Goal: Communication & Community: Answer question/provide support

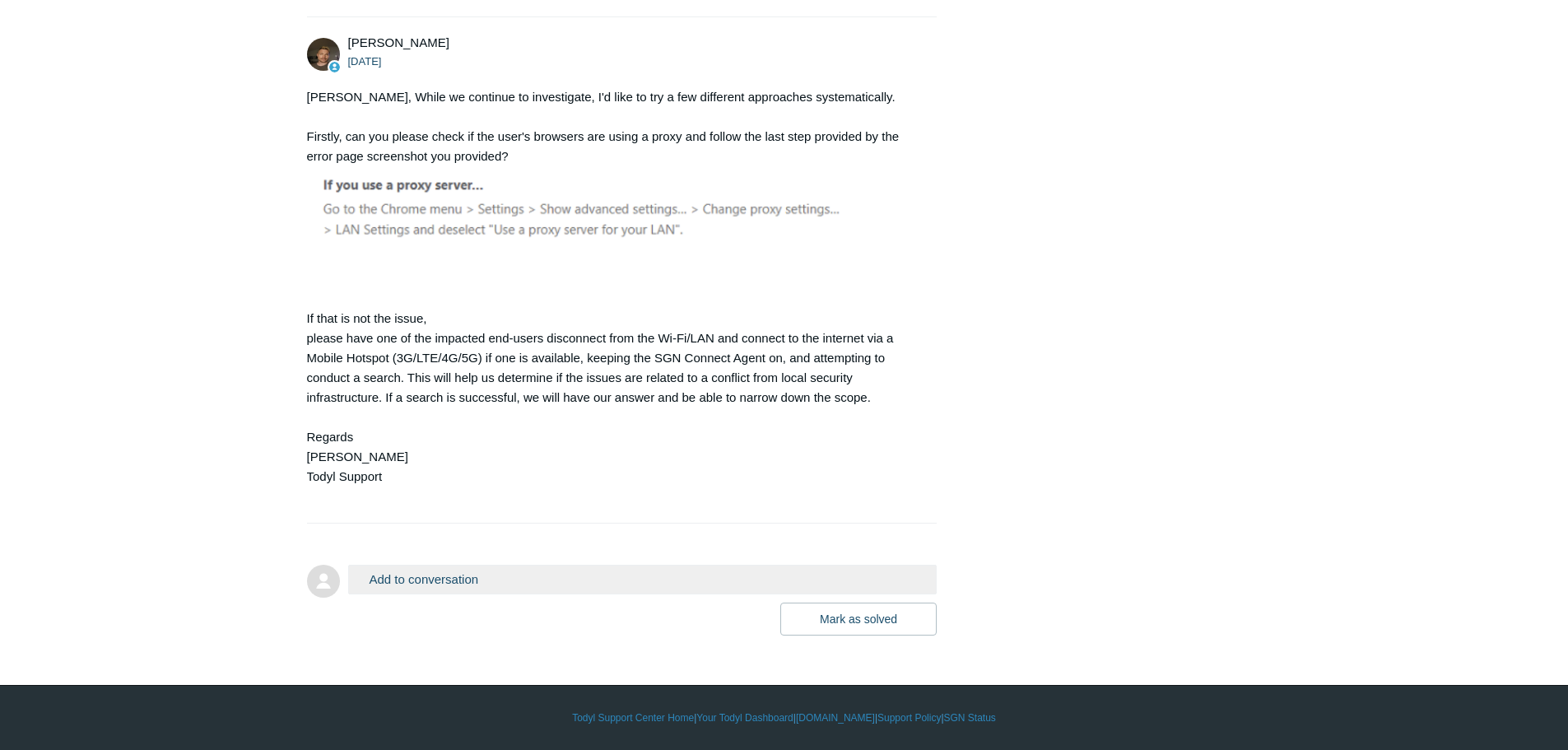
scroll to position [7347, 0]
click at [391, 576] on button "Add to conversation" at bounding box center [643, 579] width 589 height 28
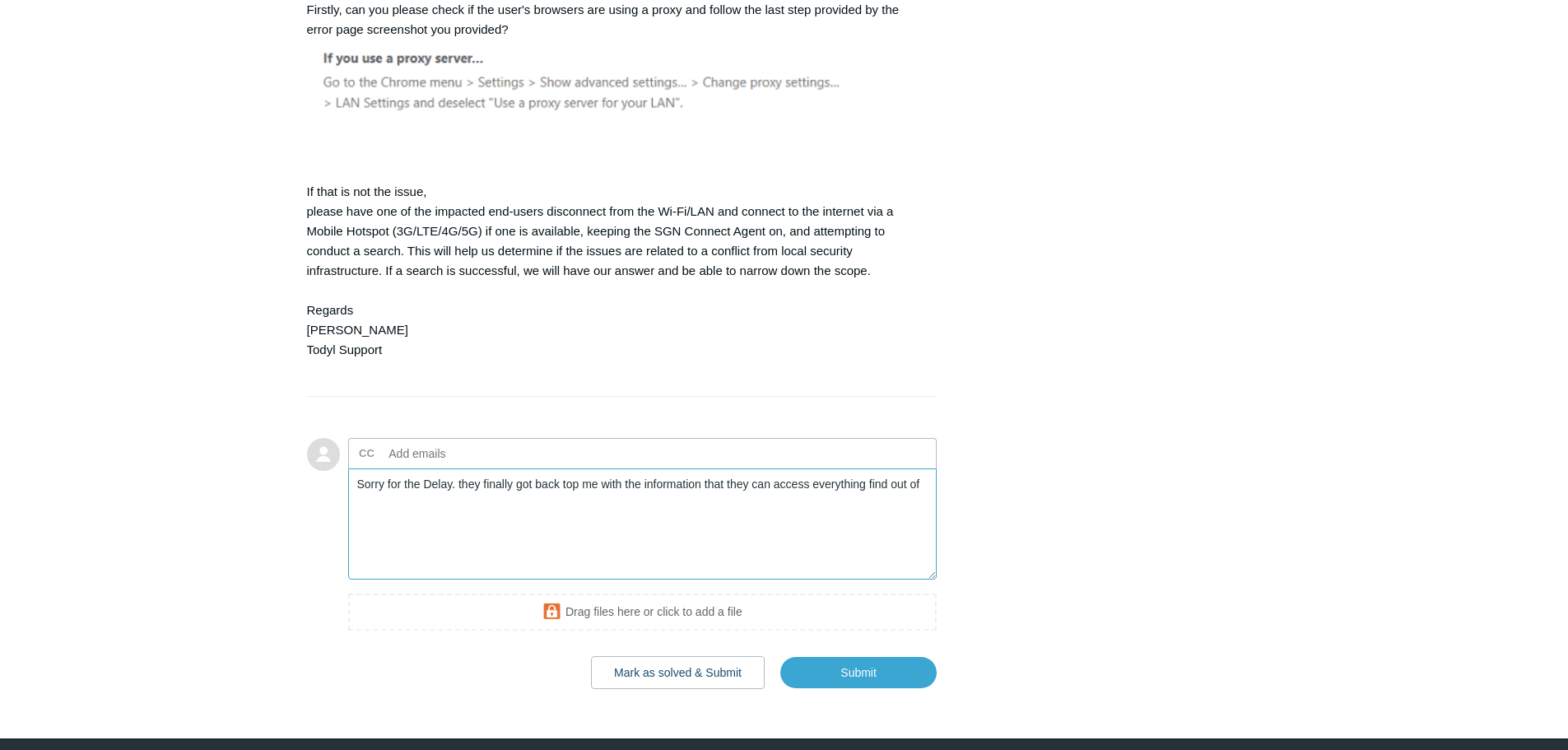
click at [463, 580] on textarea "Sorry for the Delay. they finally got back top me with the information that the…" at bounding box center [643, 523] width 589 height 111
click at [476, 580] on textarea "Sorry for the Delay.They finally got back top me with the information that they…" at bounding box center [643, 523] width 589 height 111
click at [573, 580] on textarea "Sorry for the Delay. They finally got back top me with the information that the…" at bounding box center [643, 523] width 589 height 111
click at [889, 580] on textarea "Sorry for the Delay. They finally got back to me with the information that they…" at bounding box center [643, 523] width 589 height 111
drag, startPoint x: 887, startPoint y: 613, endPoint x: 875, endPoint y: 622, distance: 15.0
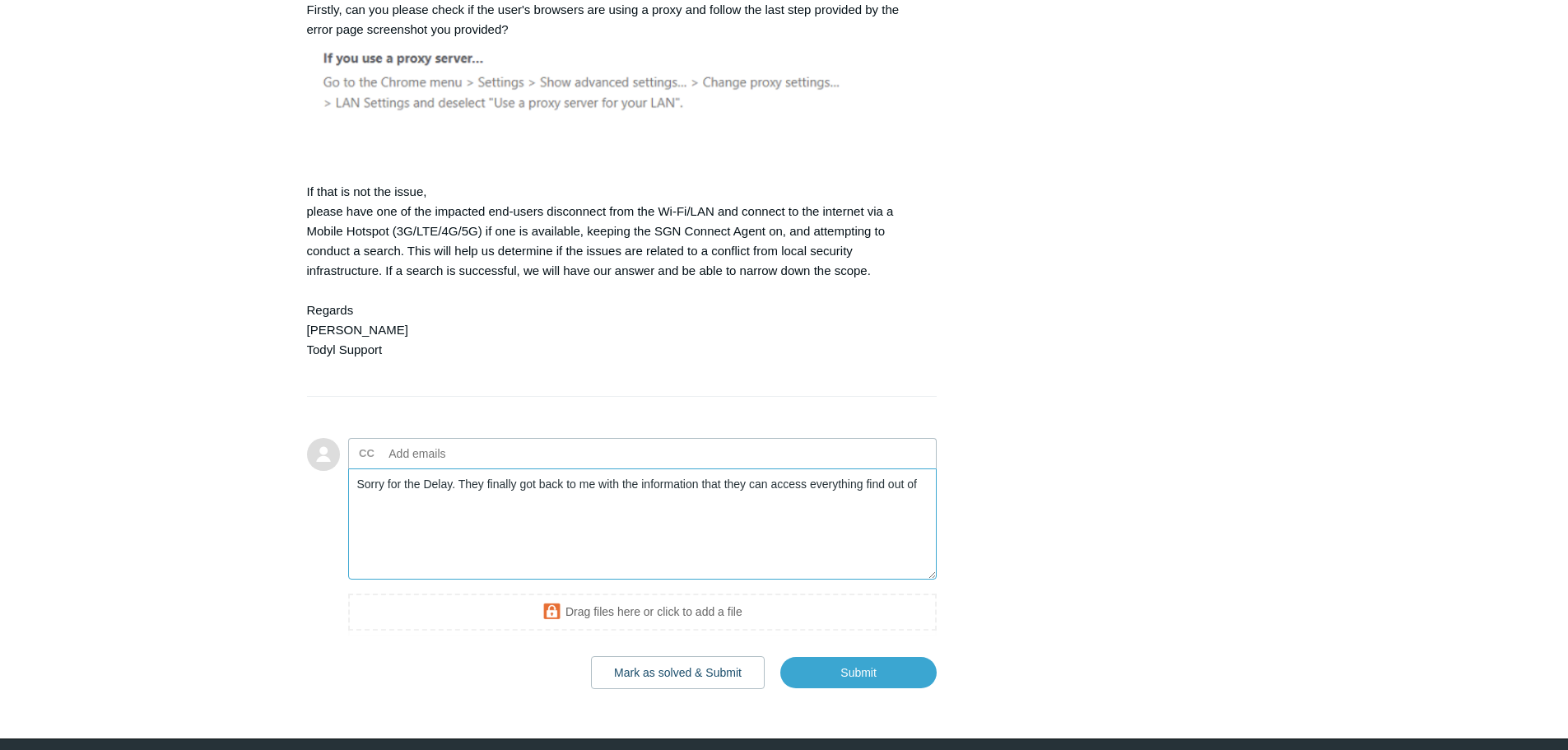
click at [889, 580] on textarea "Sorry for the Delay. They finally got back to me with the information that they…" at bounding box center [643, 523] width 589 height 111
click at [757, 580] on textarea "Sorry for the Delay. They finally got back to me with the information that they…" at bounding box center [643, 523] width 589 height 111
click at [886, 580] on textarea "Sorry for the Delay. They finally got back to me with the information that they…" at bounding box center [643, 523] width 589 height 111
click at [756, 580] on textarea "Sorry for the Delay. They finally got back to me with the information that they…" at bounding box center [643, 523] width 589 height 111
drag, startPoint x: 761, startPoint y: 610, endPoint x: 712, endPoint y: 577, distance: 59.1
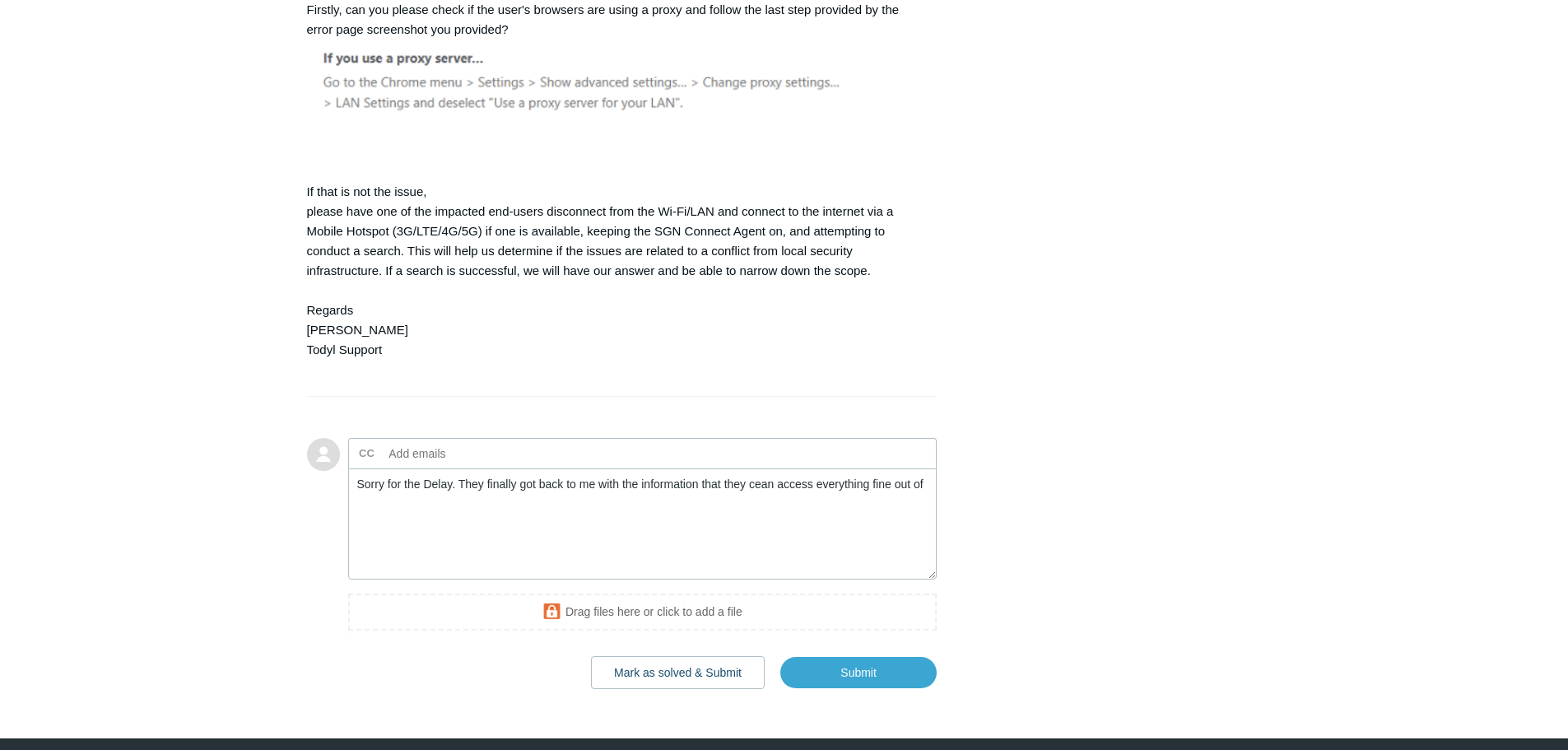
click at [708, 468] on ul "CC Add emails" at bounding box center [643, 453] width 589 height 30
click at [762, 580] on textarea "Sorry for the Delay. They finally got back to me with the information that they…" at bounding box center [643, 523] width 589 height 111
click at [924, 580] on textarea "Sorry for the Delay. They finally got back to me with the information that they…" at bounding box center [643, 523] width 589 height 111
click at [514, 580] on textarea "Sorry for the Delay. They finally got back to me with the information that they…" at bounding box center [643, 523] width 589 height 111
click at [432, 580] on textarea "Sorry for the Delay. They finally got back to me with the information that they…" at bounding box center [643, 523] width 589 height 111
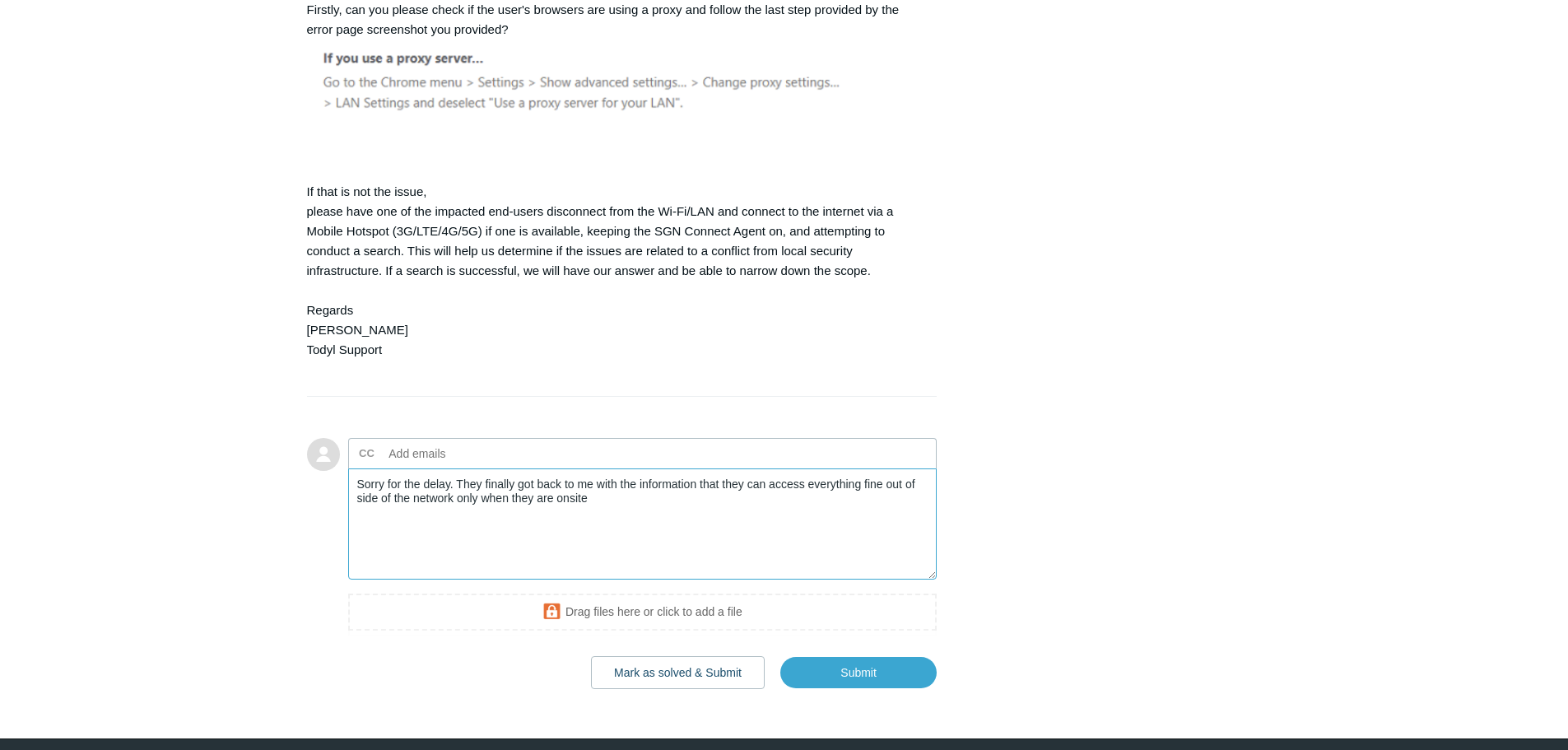
click at [912, 580] on textarea "Sorry for the delay. They finally got back to me with the information that they…" at bounding box center [643, 523] width 589 height 111
click at [899, 580] on textarea "Sorry for the delay. They finally got back to me with the information that they…" at bounding box center [643, 523] width 589 height 111
click at [386, 580] on textarea "Sorry for the delay. They finally got back to me with the information that they…" at bounding box center [643, 523] width 589 height 111
click at [381, 580] on textarea "Sorry for the delay. They finally got back to me with the information that they…" at bounding box center [643, 523] width 589 height 111
drag, startPoint x: 903, startPoint y: 611, endPoint x: 914, endPoint y: 615, distance: 11.7
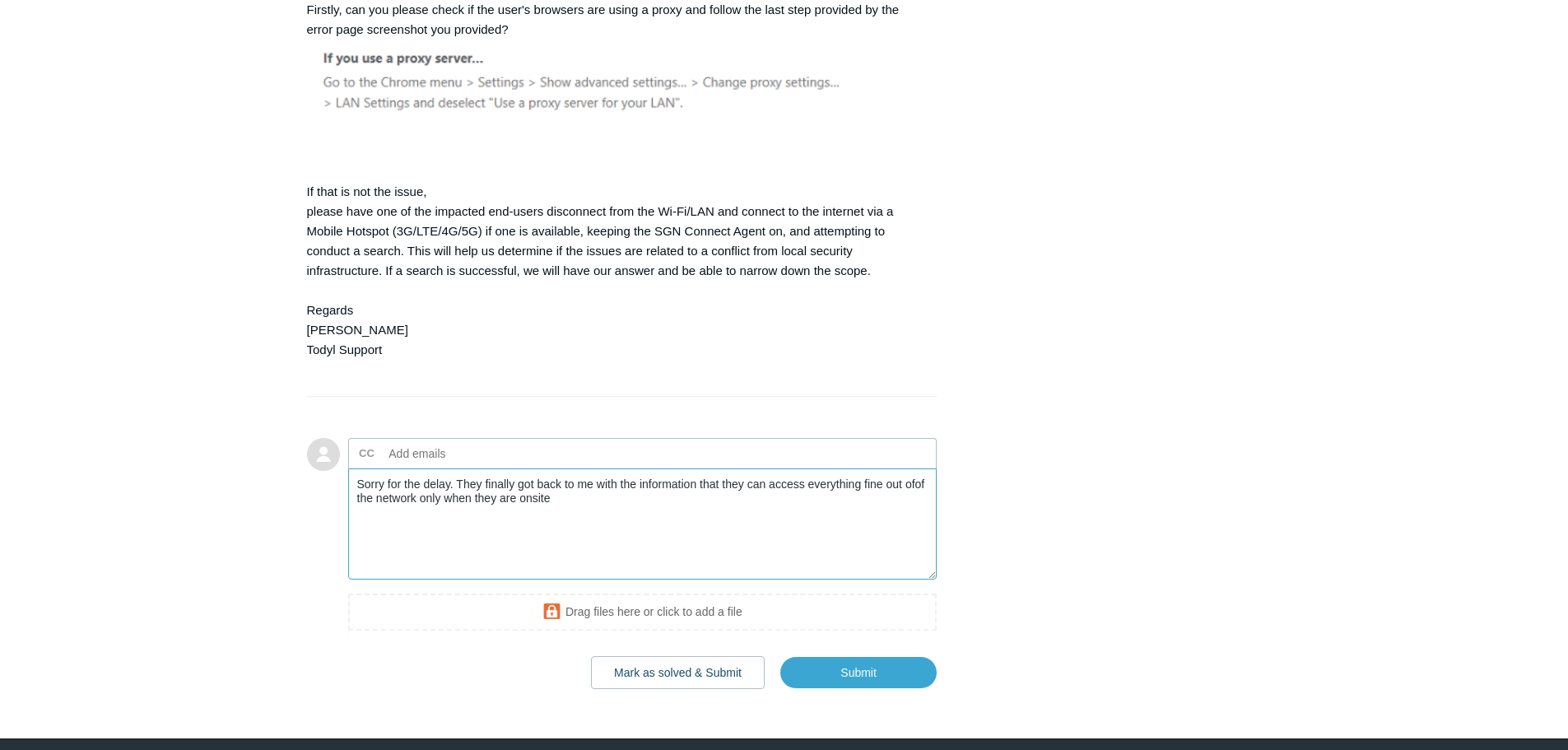
click at [911, 580] on textarea "Sorry for the delay. They finally got back to me with the information that they…" at bounding box center [643, 523] width 589 height 111
click at [366, 580] on textarea "Sorry for the delay. They finally got back to me with the information that they…" at bounding box center [643, 523] width 589 height 111
click at [377, 580] on textarea "Sorry for the delay. They finally got back to me with the information that they…" at bounding box center [643, 523] width 589 height 111
click at [414, 580] on textarea "Sorry for the delay. They finally got back to me with the information that they…" at bounding box center [643, 523] width 589 height 111
click at [604, 580] on textarea "Sorry for the delay. They finally got back to me with the information that they…" at bounding box center [643, 523] width 589 height 111
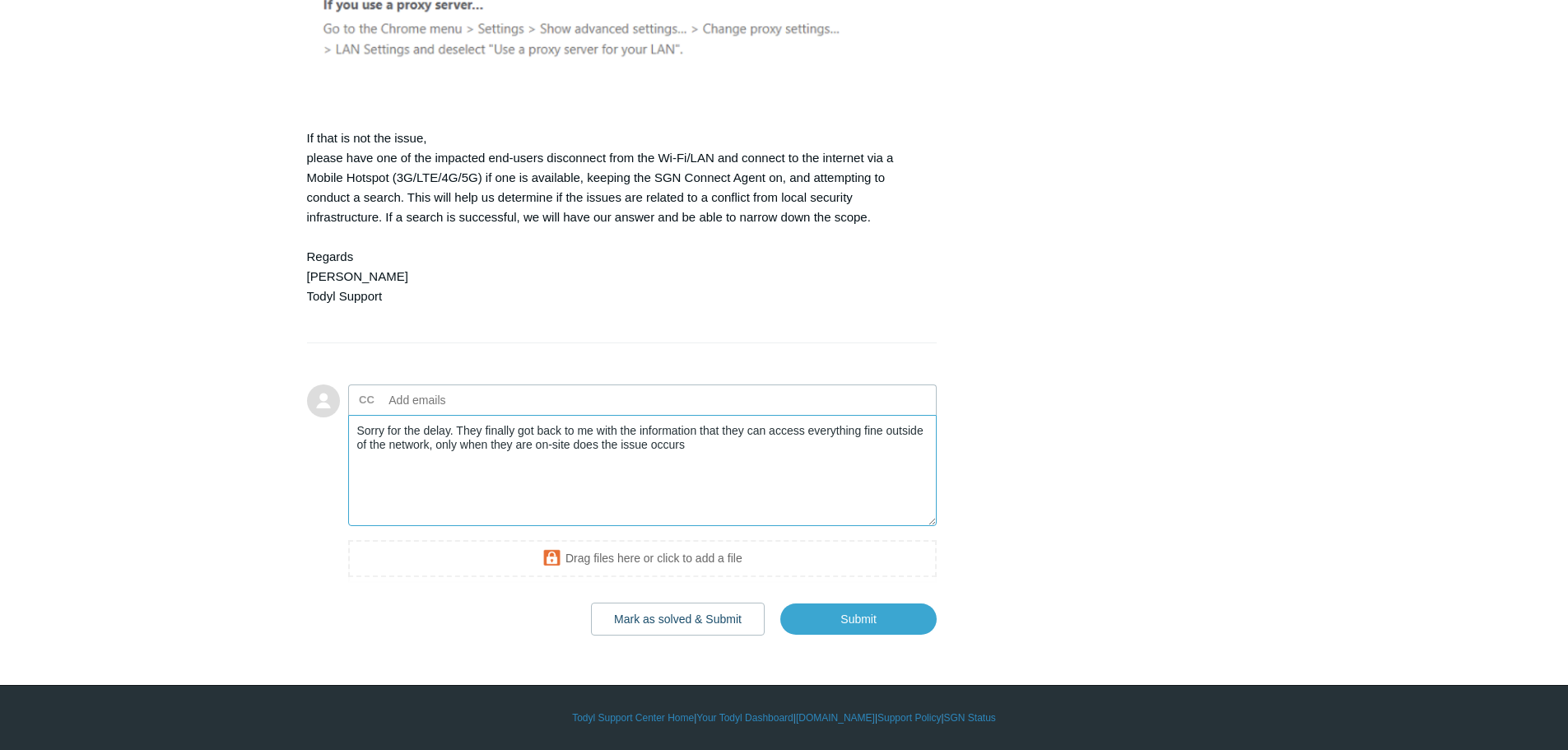
scroll to position [7430, 0]
type textarea "Sorry for the delay. They finally got back to me with the information that they…"
click at [843, 635] on input "Submit" at bounding box center [858, 619] width 157 height 33
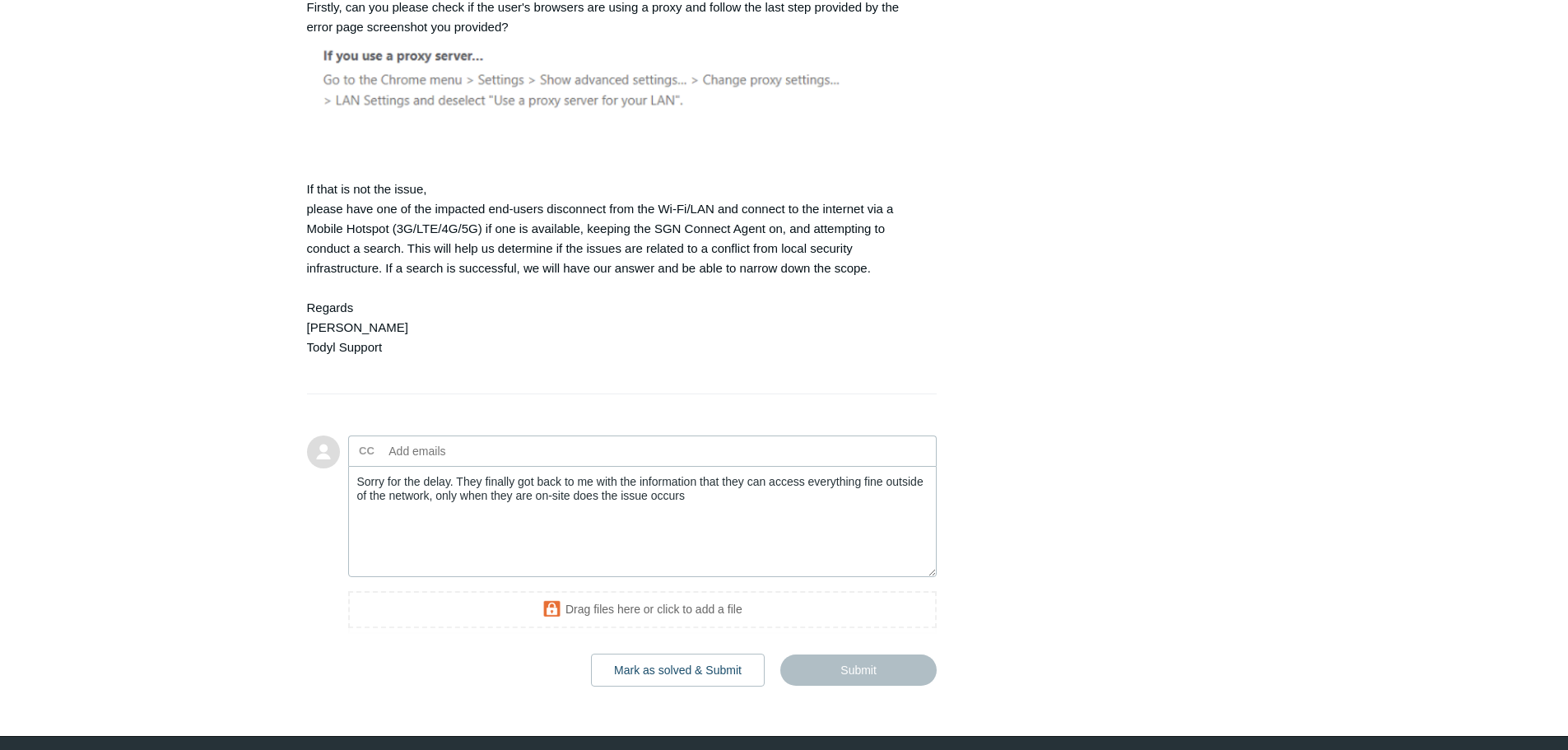
scroll to position [7347, 0]
